Goal: Complete application form

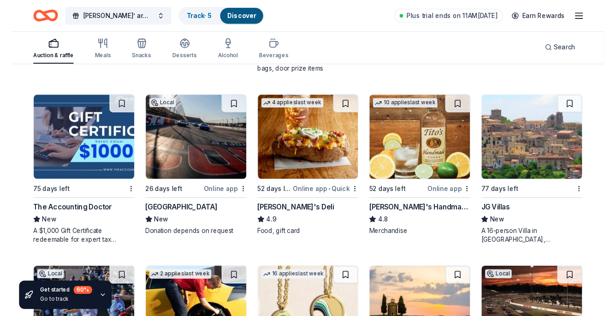
scroll to position [1309, 0]
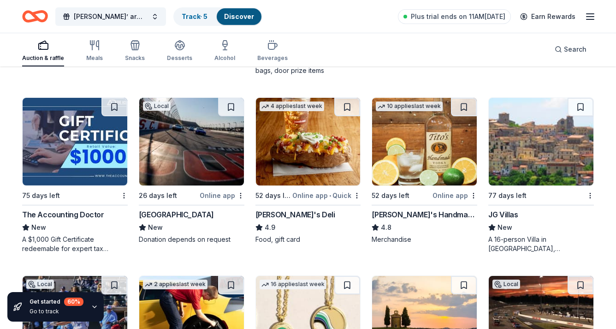
click at [422, 132] on img at bounding box center [424, 142] width 105 height 88
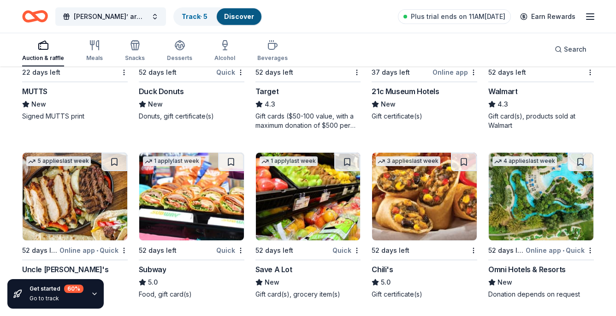
scroll to position [4098, 0]
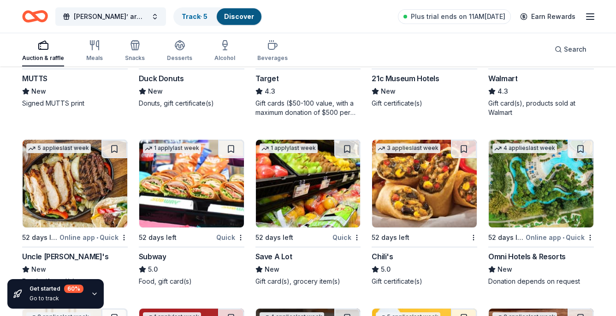
click at [541, 254] on div "Omni Hotels & Resorts" at bounding box center [526, 256] width 77 height 11
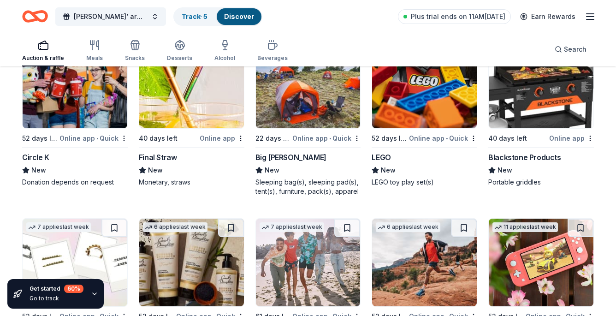
scroll to position [6473, 0]
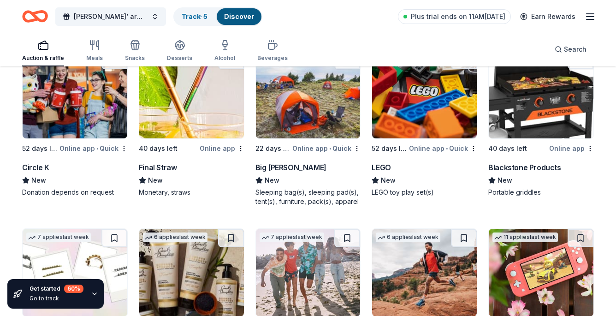
click at [538, 120] on img at bounding box center [541, 95] width 105 height 88
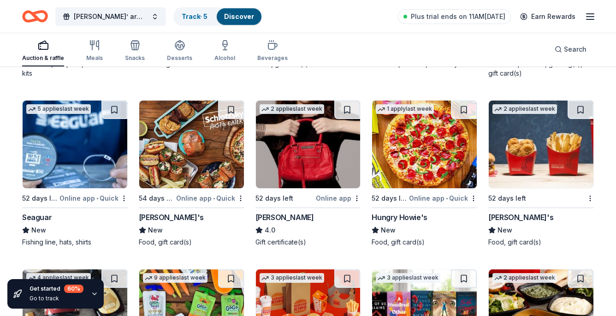
scroll to position [4660, 0]
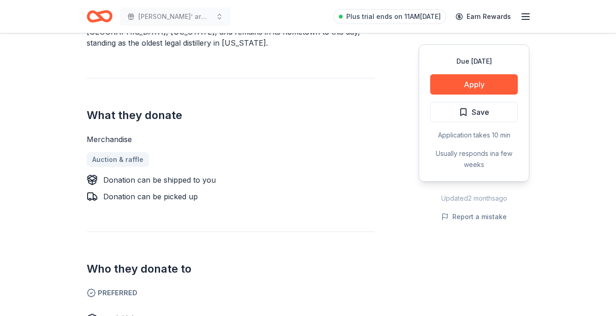
scroll to position [328, 0]
click at [456, 75] on button "Apply" at bounding box center [474, 84] width 88 height 20
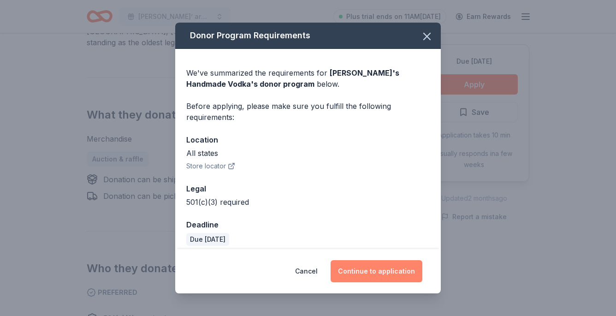
click at [373, 267] on button "Continue to application" at bounding box center [377, 271] width 92 height 22
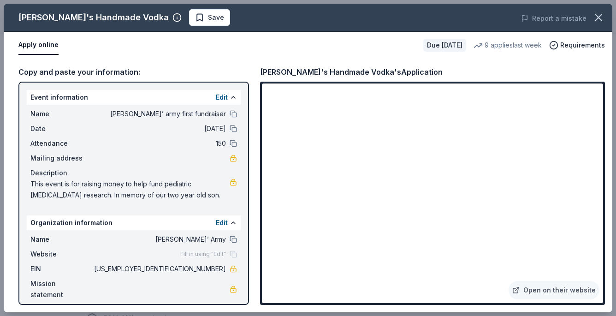
click at [100, 291] on div "Name Raines’ Army Website Fill in using "Edit" EIN 33-4632156 Mission statement" at bounding box center [134, 267] width 214 height 74
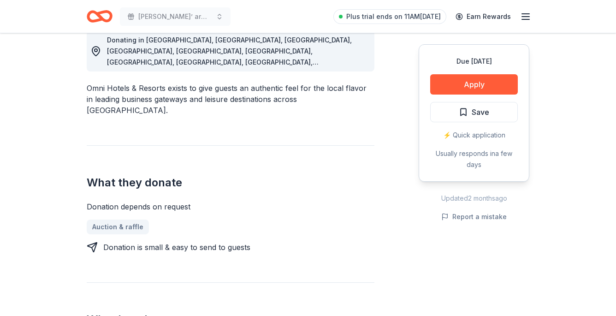
scroll to position [269, 0]
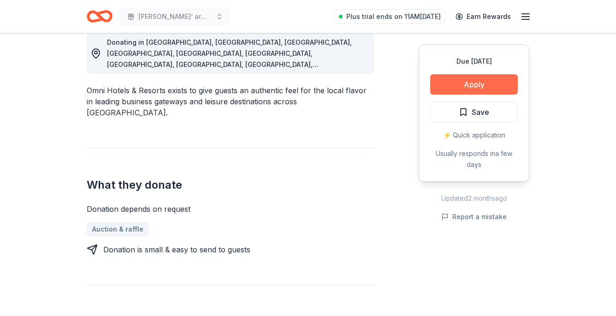
click at [484, 76] on button "Apply" at bounding box center [474, 84] width 88 height 20
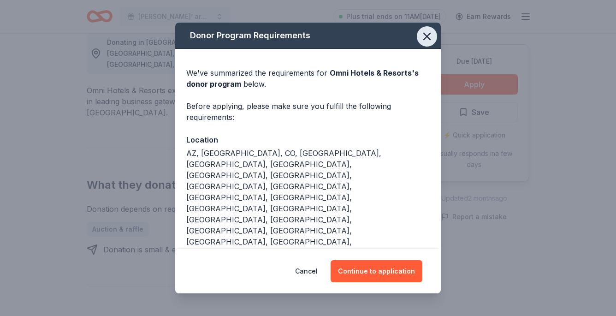
click at [424, 37] on icon "button" at bounding box center [427, 36] width 13 height 13
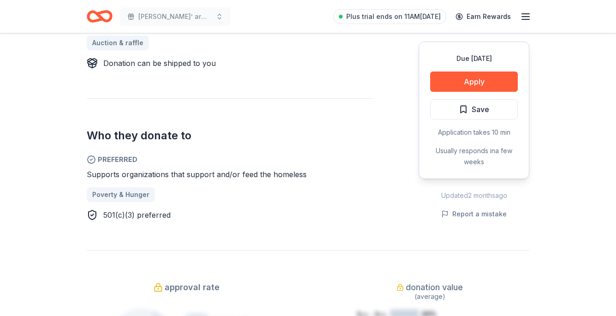
scroll to position [433, 0]
click at [468, 82] on button "Apply" at bounding box center [474, 82] width 88 height 20
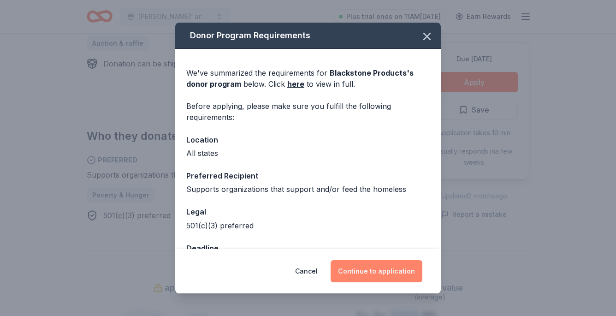
click at [361, 279] on button "Continue to application" at bounding box center [377, 271] width 92 height 22
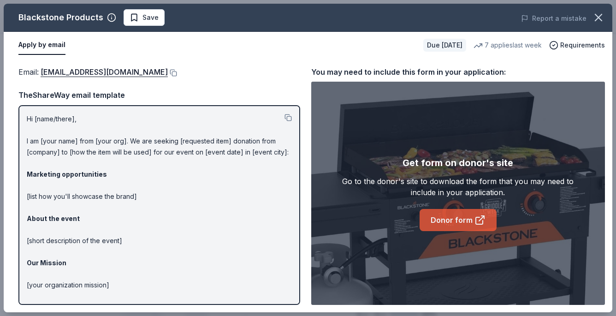
click at [470, 221] on link "Donor form" at bounding box center [458, 220] width 77 height 22
